Goal: Task Accomplishment & Management: Manage account settings

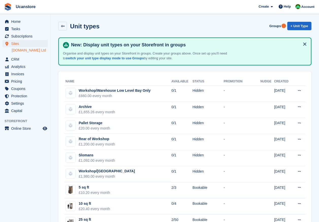
click at [16, 15] on aside "Home Tasks Subscriptions Subscriptions Subscriptions Contracts Price increases …" at bounding box center [25, 112] width 51 height 197
click at [18, 21] on span "Home" at bounding box center [26, 21] width 30 height 7
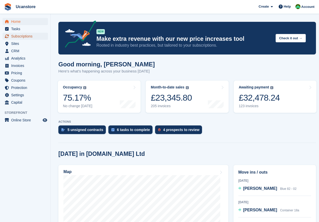
click at [25, 39] on span "Subscriptions" at bounding box center [26, 36] width 30 height 7
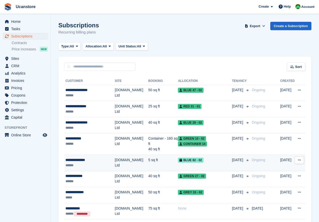
click at [129, 157] on td "[DOMAIN_NAME] Ltd" at bounding box center [132, 163] width 34 height 16
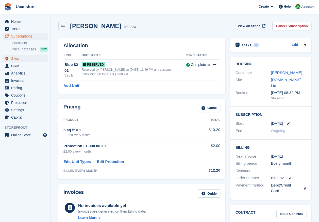
drag, startPoint x: 18, startPoint y: 59, endPoint x: 8, endPoint y: 62, distance: 9.6
click at [18, 59] on span "Sites" at bounding box center [26, 58] width 30 height 7
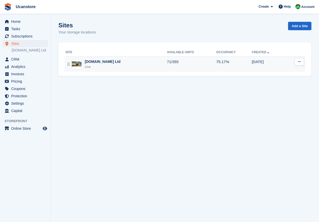
click at [125, 68] on div "Ucanstore.com Ltd Live" at bounding box center [116, 64] width 102 height 10
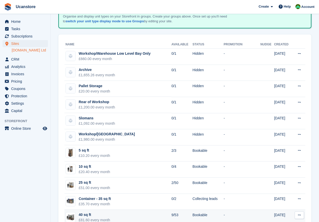
scroll to position [25, 0]
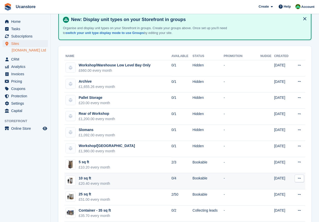
click at [104, 183] on div "£20.40 every month" at bounding box center [94, 183] width 31 height 5
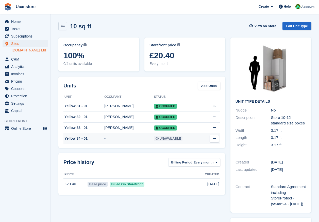
click at [177, 139] on span "Unavailable" at bounding box center [168, 138] width 28 height 5
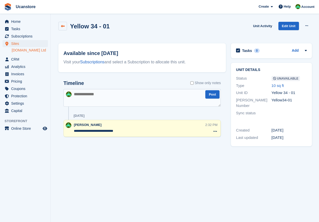
click at [66, 25] on link at bounding box center [62, 26] width 9 height 9
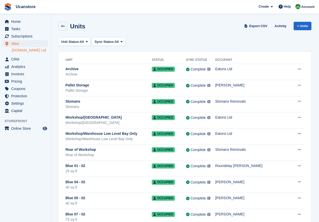
click at [25, 52] on link "[DOMAIN_NAME] Ltd" at bounding box center [30, 50] width 36 height 5
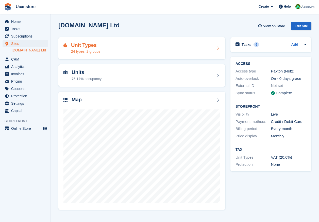
click at [101, 46] on div "Unit Types 24 types, 2 groups" at bounding box center [141, 48] width 157 height 12
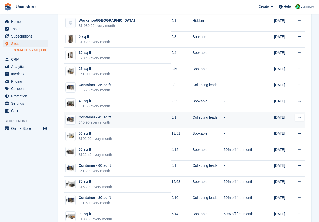
scroll to position [152, 0]
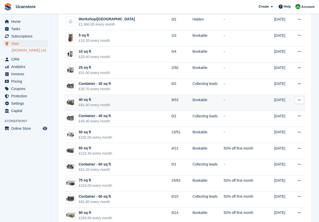
click at [110, 105] on td "40 sq ft £81.60 every month" at bounding box center [117, 103] width 107 height 16
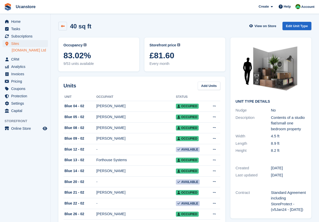
click at [62, 27] on icon at bounding box center [63, 26] width 4 height 4
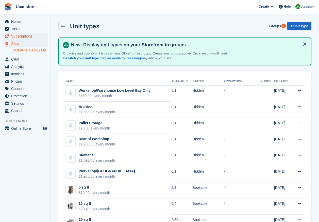
drag, startPoint x: 20, startPoint y: 35, endPoint x: 25, endPoint y: 37, distance: 5.5
click at [20, 35] on span "Subscriptions" at bounding box center [26, 36] width 30 height 7
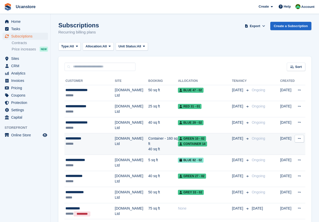
click at [119, 136] on td "[DOMAIN_NAME] Ltd" at bounding box center [132, 144] width 34 height 22
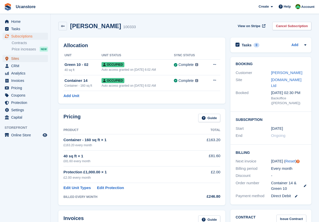
click at [17, 59] on span "Sites" at bounding box center [26, 58] width 30 height 7
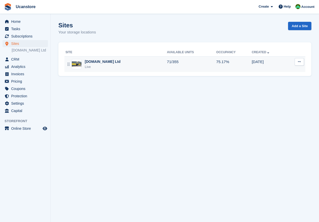
click at [115, 65] on div "Ucanstore.com Ltd Live" at bounding box center [116, 64] width 102 height 10
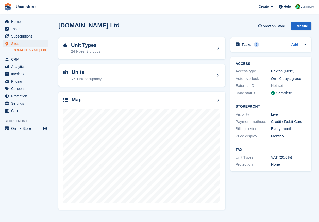
click at [126, 77] on div "Units 75.17% occupancy" at bounding box center [141, 76] width 157 height 12
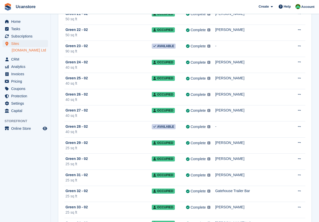
scroll to position [1929, 0]
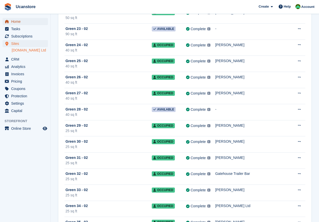
click at [23, 21] on span "Home" at bounding box center [26, 21] width 30 height 7
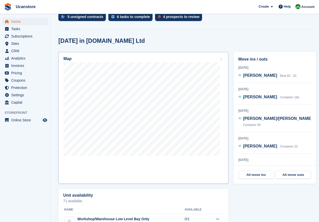
scroll to position [127, 0]
